Goal: Task Accomplishment & Management: Manage account settings

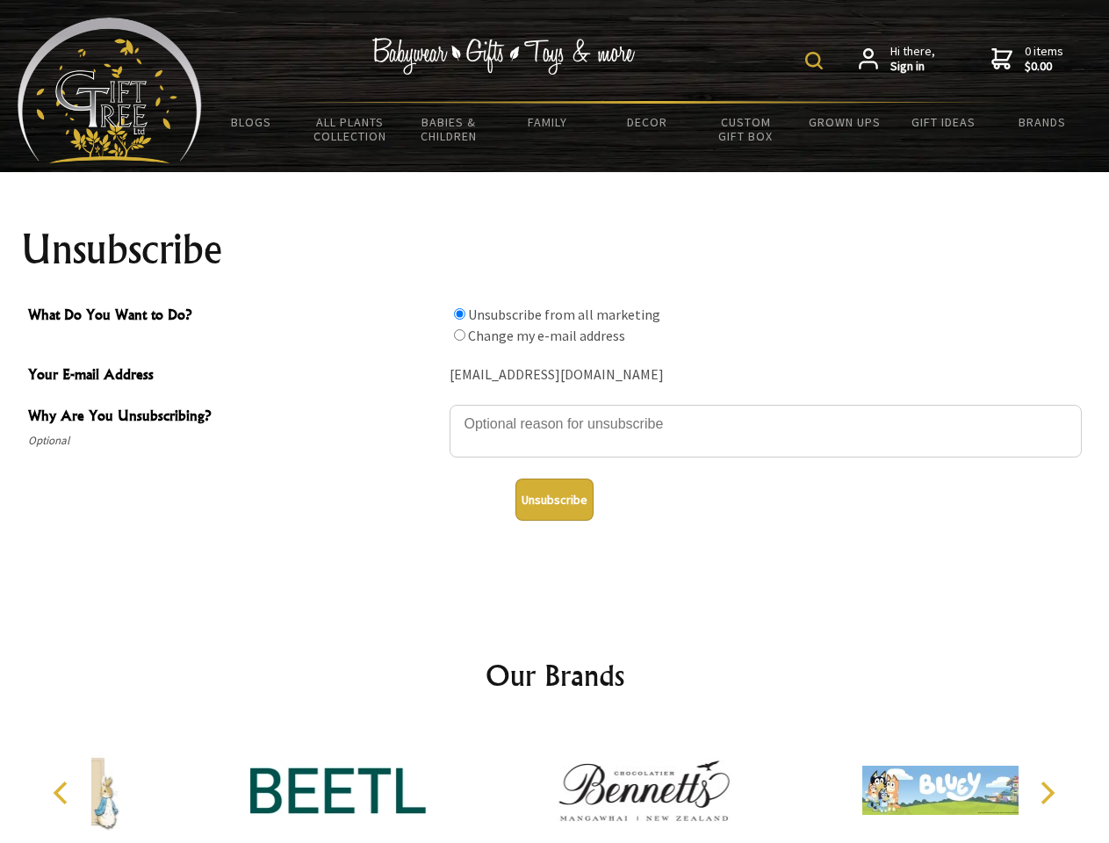
click at [816, 61] on img at bounding box center [814, 61] width 18 height 18
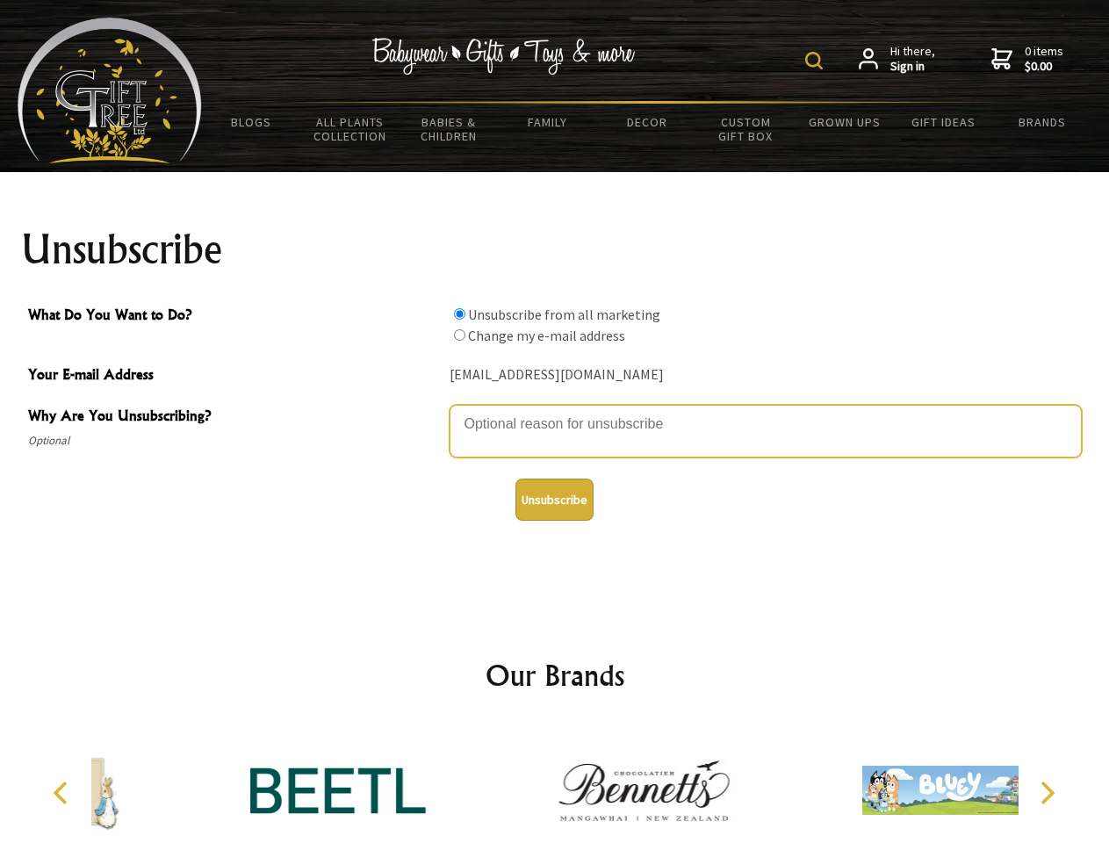
click at [555, 411] on textarea "Why Are You Unsubscribing?" at bounding box center [765, 431] width 632 height 53
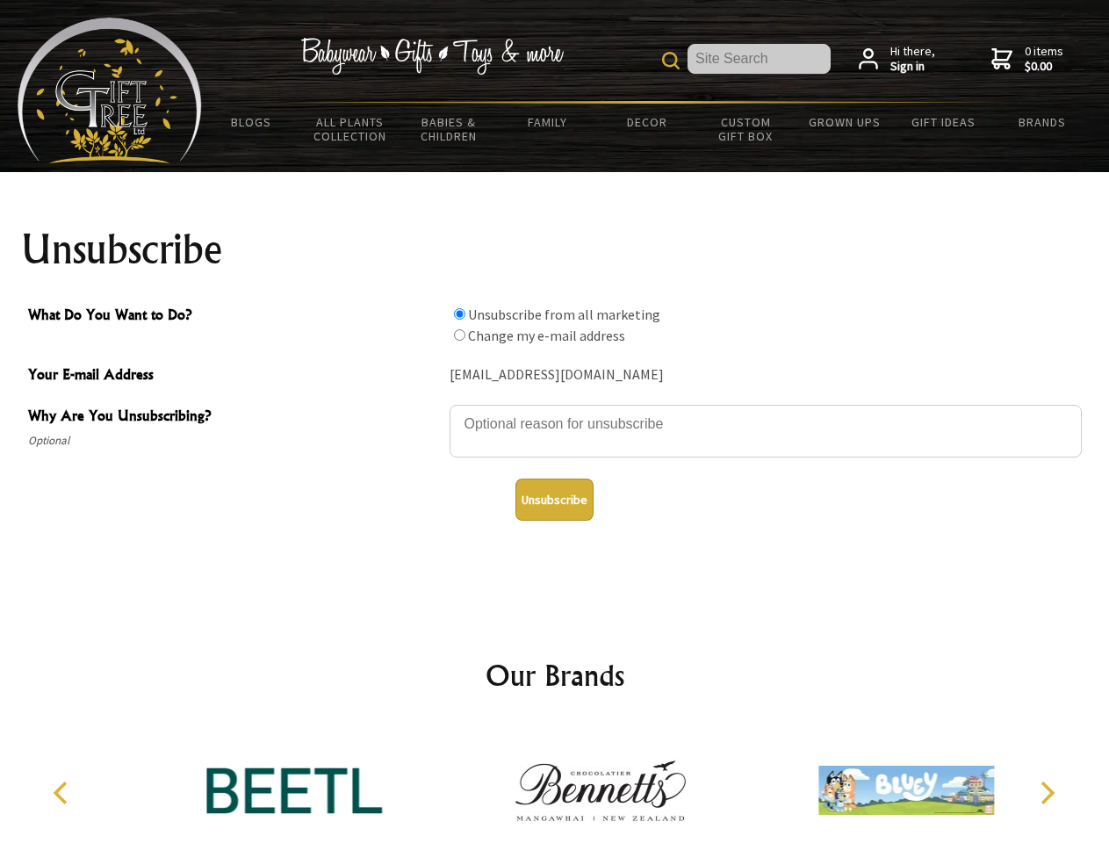
click at [459, 313] on input "What Do You Want to Do?" at bounding box center [459, 313] width 11 height 11
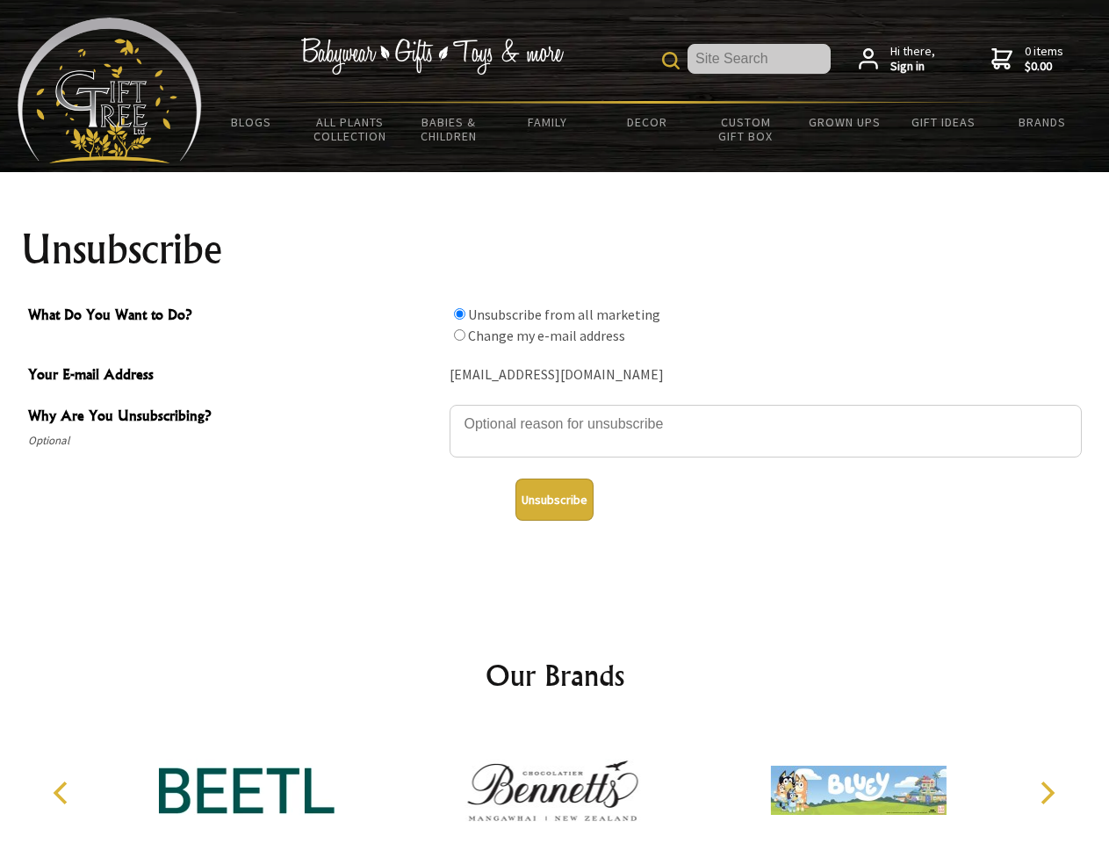
click at [459, 334] on input "What Do You Want to Do?" at bounding box center [459, 334] width 11 height 11
radio input "true"
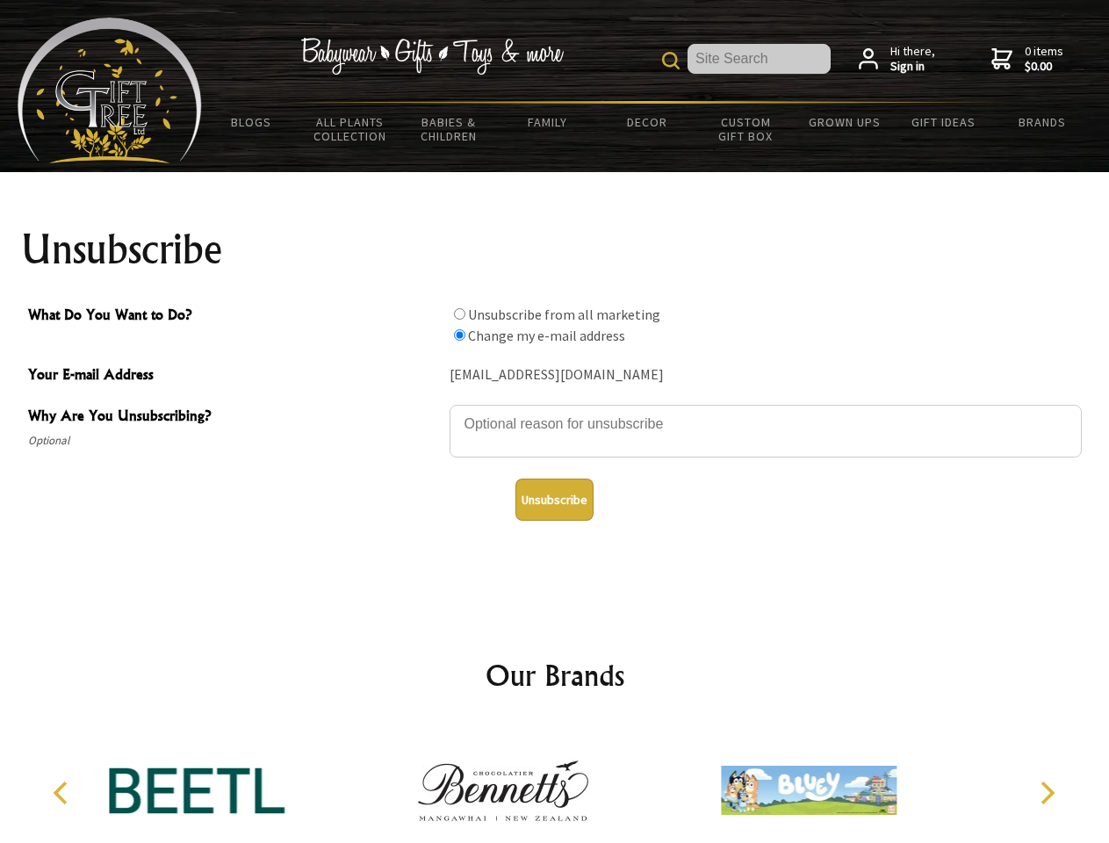
click at [554, 499] on button "Unsubscribe" at bounding box center [554, 499] width 78 height 42
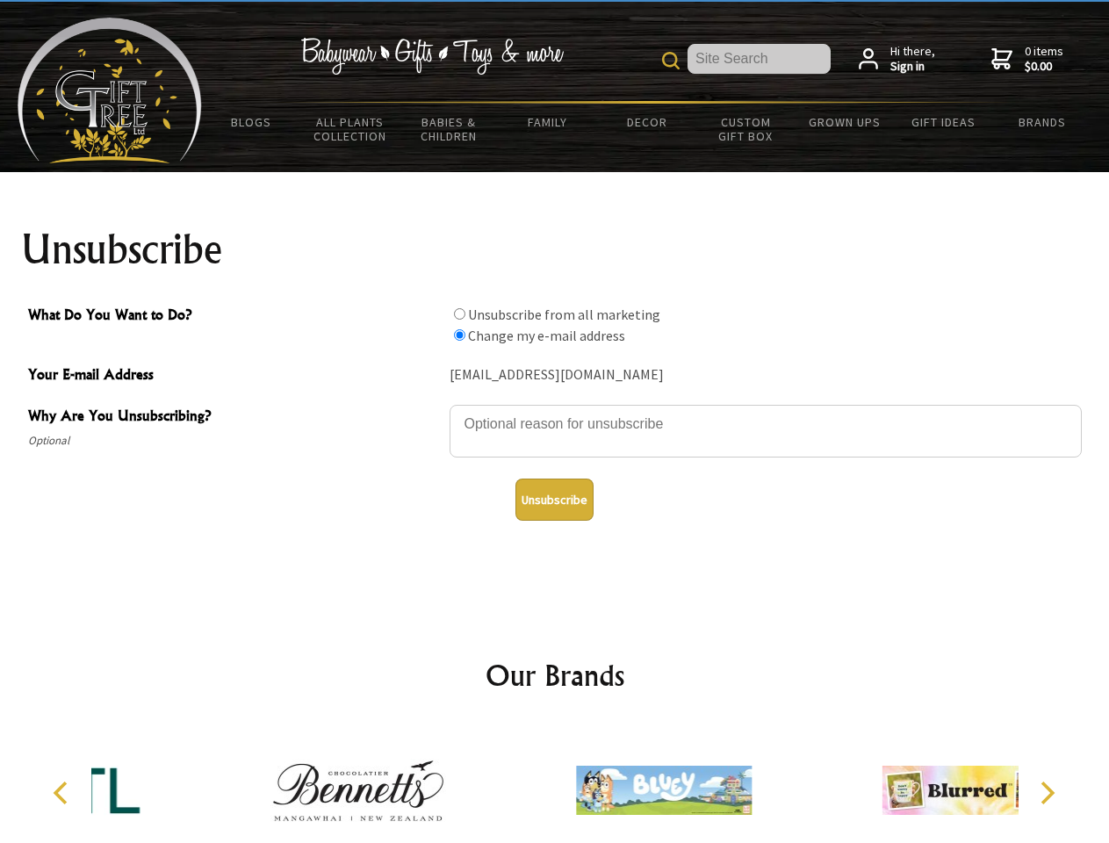
click at [576, 783] on img at bounding box center [664, 790] width 176 height 132
click at [63, 793] on icon "Previous" at bounding box center [62, 792] width 23 height 23
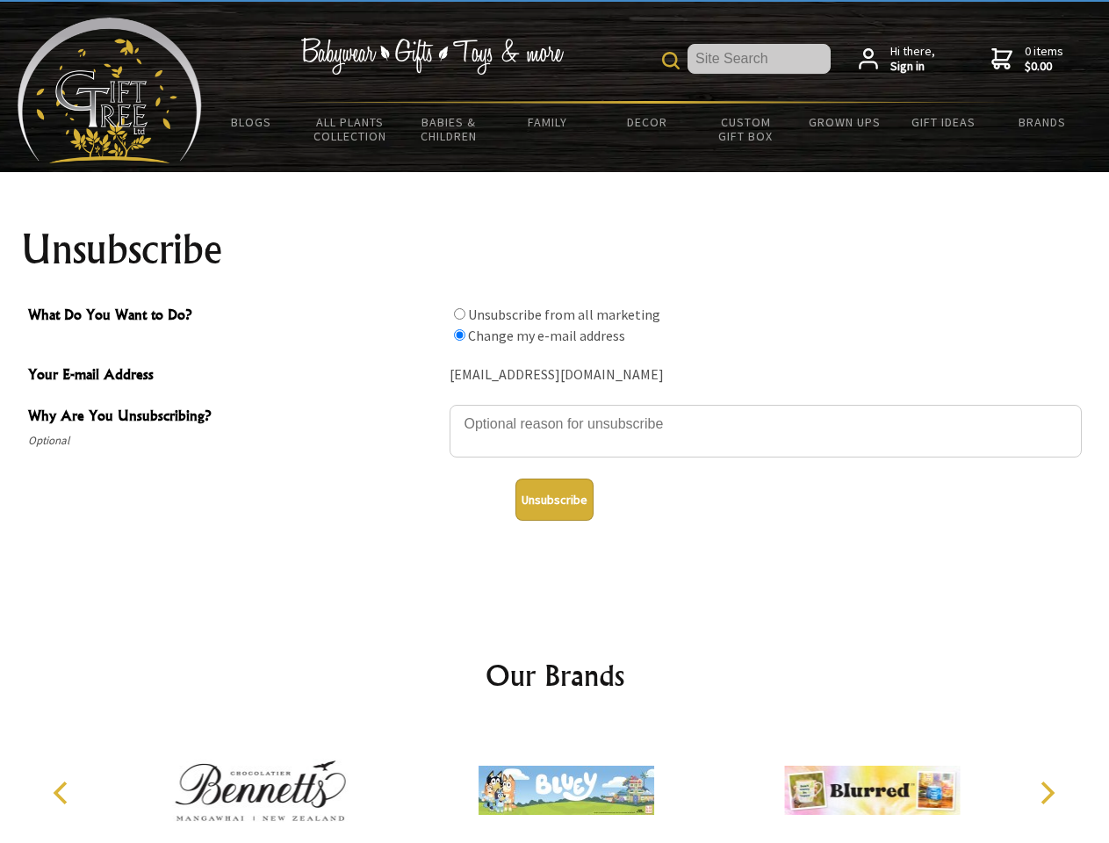
click at [1046, 793] on icon "Next" at bounding box center [1045, 792] width 23 height 23
